Goal: Information Seeking & Learning: Check status

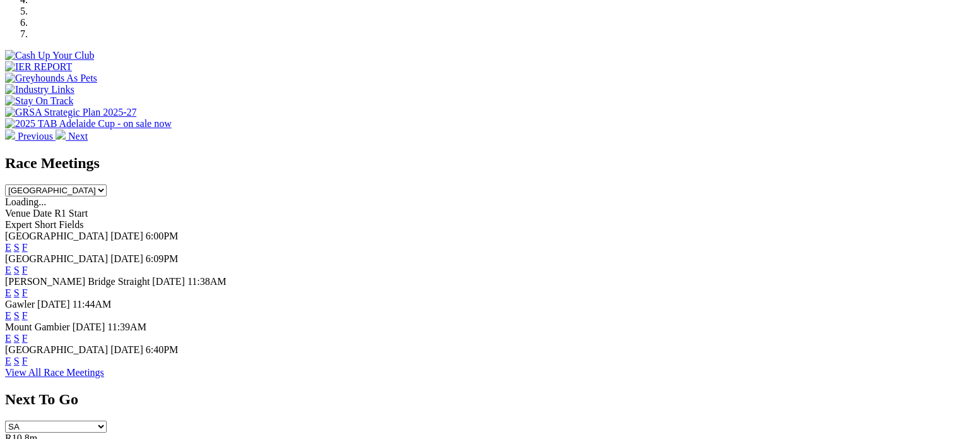
scroll to position [439, 0]
click at [28, 332] on link "F" at bounding box center [25, 337] width 6 height 11
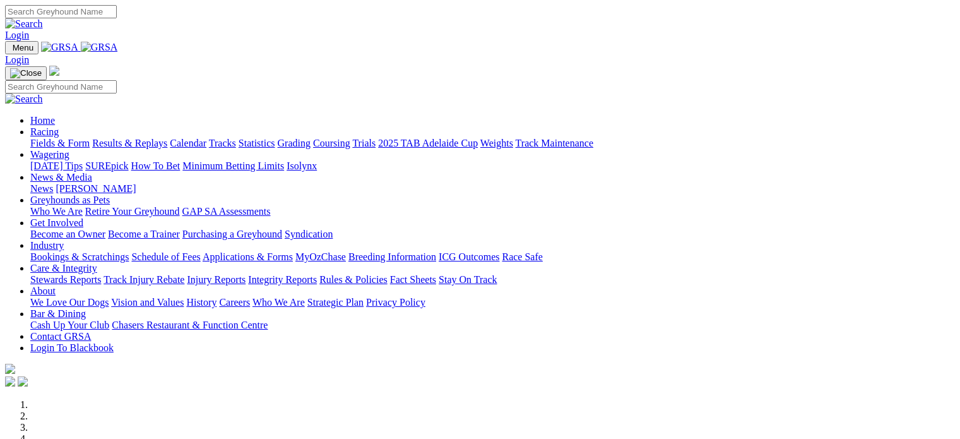
scroll to position [439, 0]
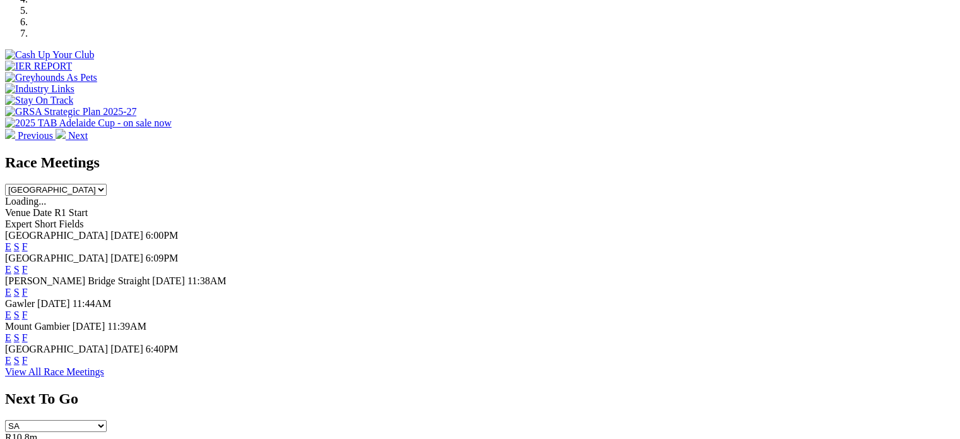
click at [28, 365] on link "F" at bounding box center [25, 360] width 6 height 11
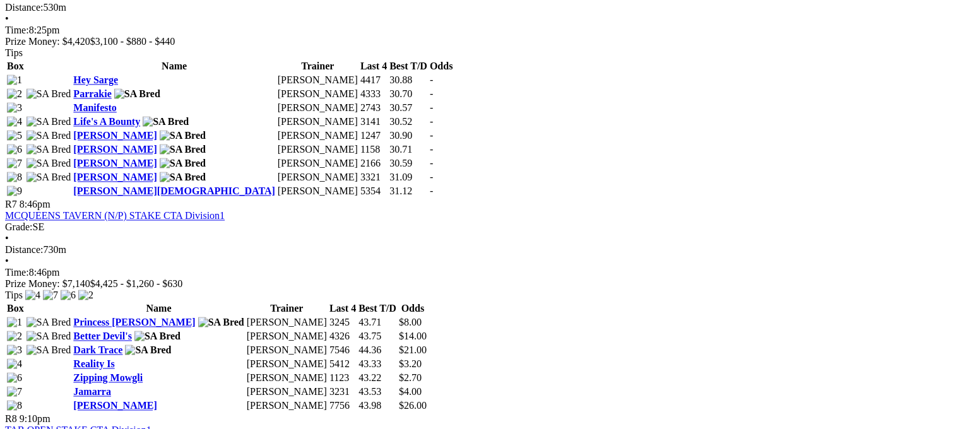
scroll to position [1843, 0]
